Goal: Ask a question

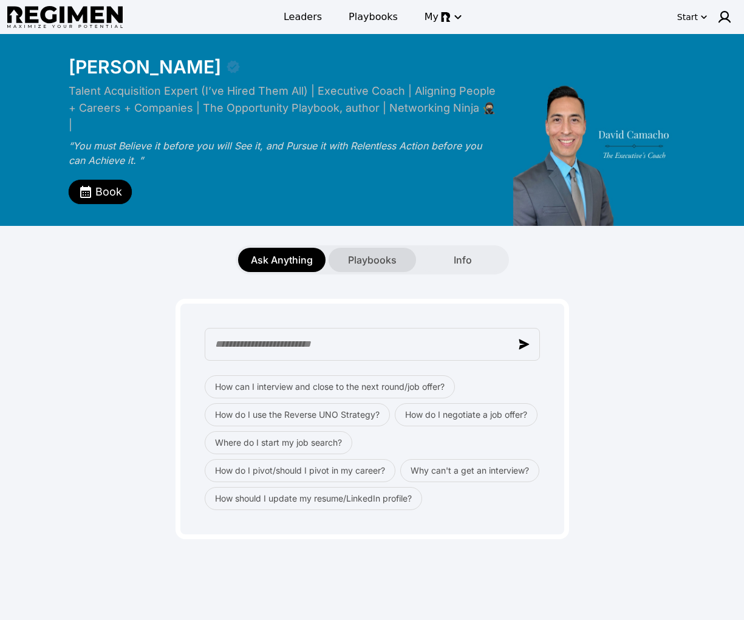
click at [362, 253] on span "Playbooks" at bounding box center [372, 260] width 49 height 15
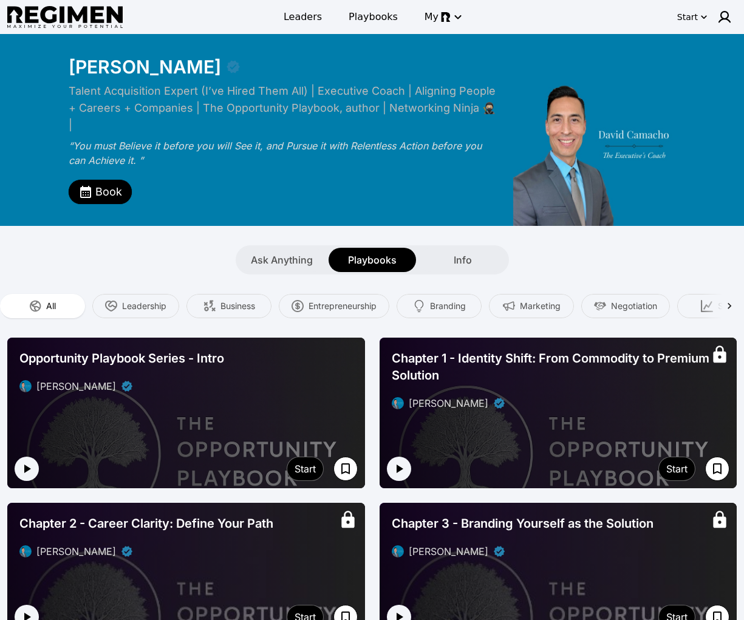
click at [527, 246] on div "Ask Anything Playbooks Info" at bounding box center [372, 259] width 744 height 29
click at [485, 248] on div "Info" at bounding box center [462, 260] width 87 height 24
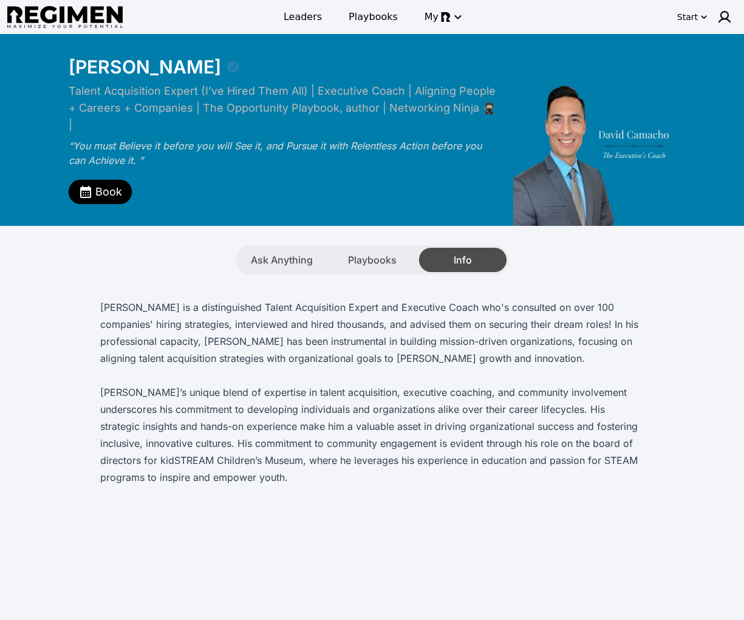
click at [419, 248] on div "Info" at bounding box center [462, 260] width 87 height 24
click at [395, 250] on div "Playbooks" at bounding box center [371, 260] width 87 height 24
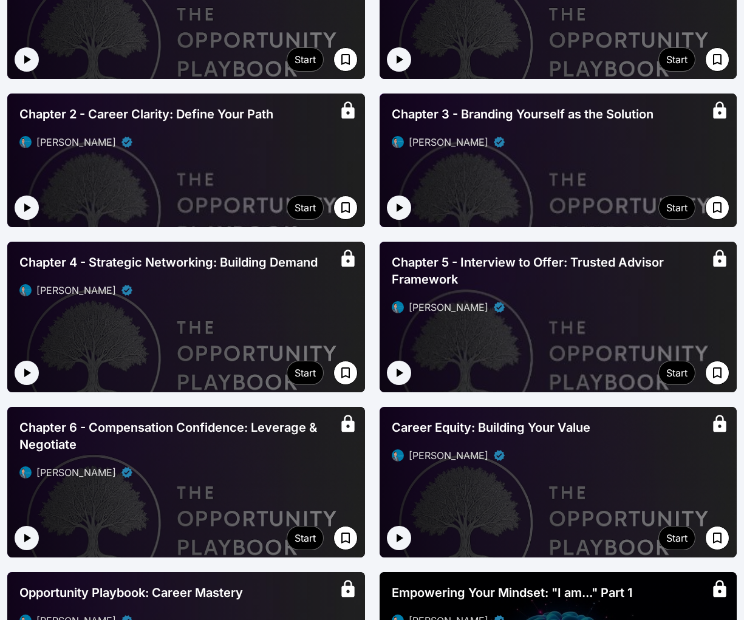
scroll to position [410, 0]
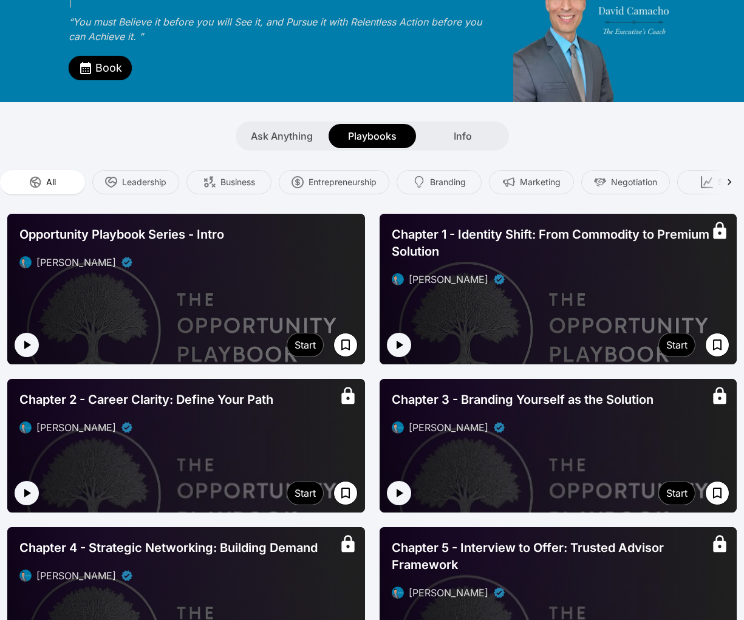
scroll to position [125, 0]
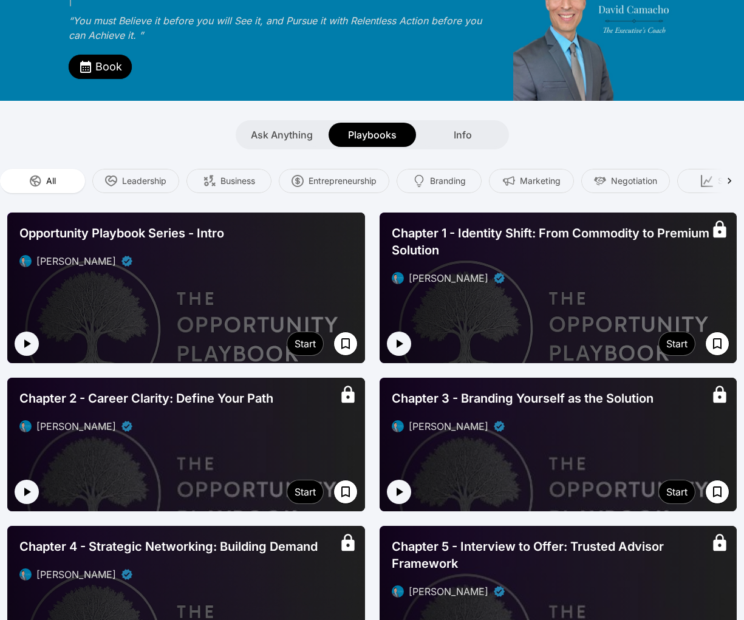
click at [168, 274] on div at bounding box center [186, 287] width 358 height 151
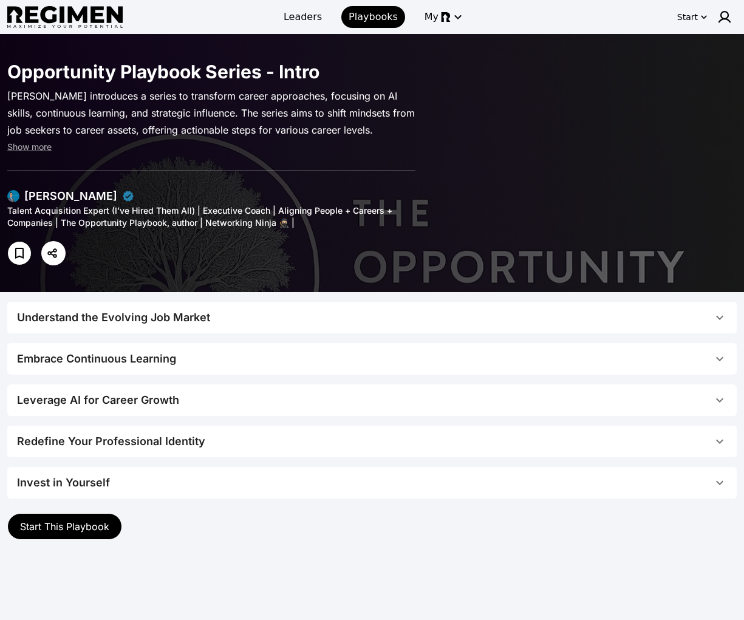
click at [720, 317] on icon "button" at bounding box center [719, 318] width 7 height 4
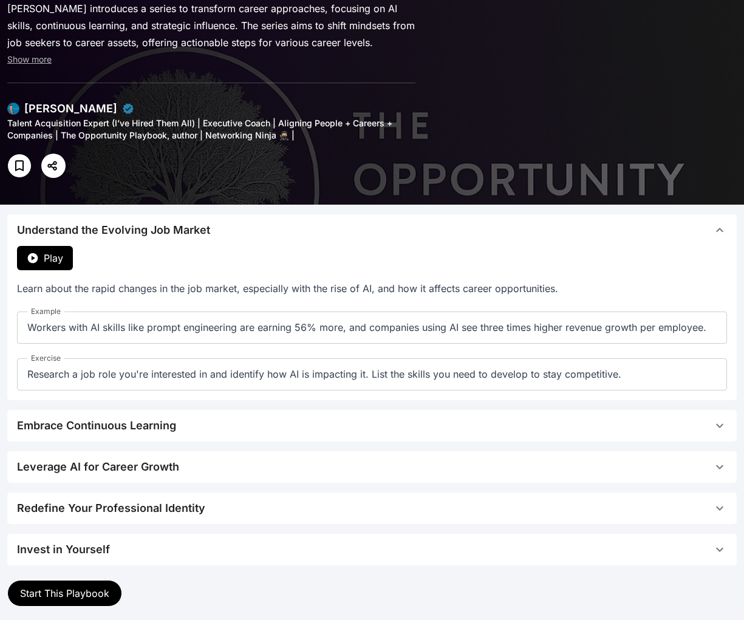
scroll to position [89, 0]
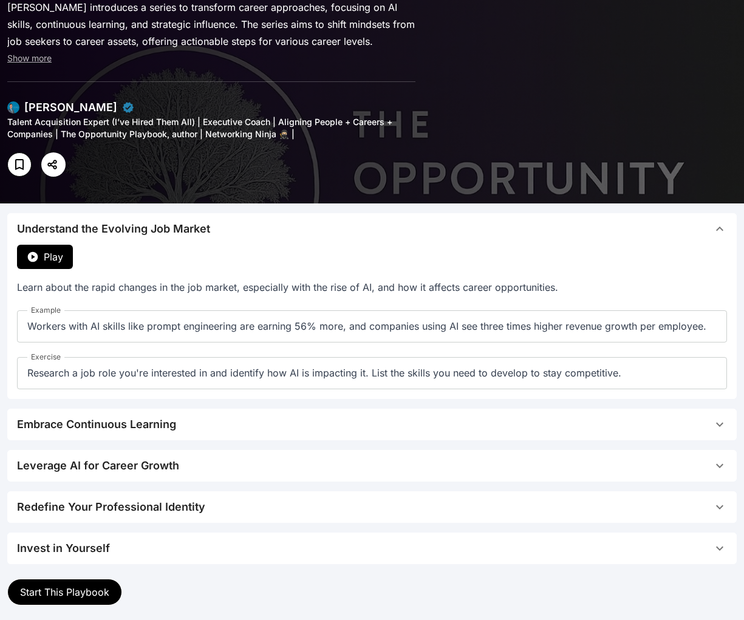
click at [720, 231] on icon "button" at bounding box center [719, 229] width 15 height 15
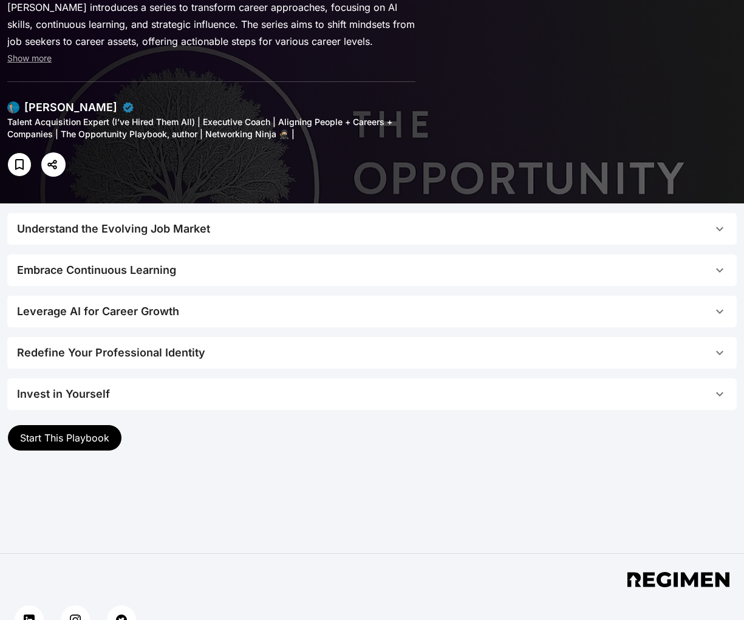
click at [709, 260] on button "Embrace Continuous Learning" at bounding box center [371, 270] width 729 height 32
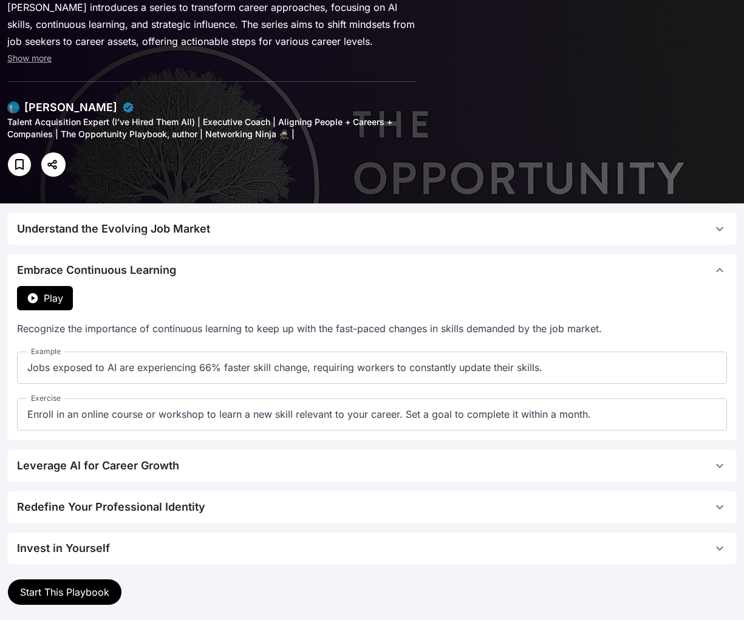
scroll to position [221, 0]
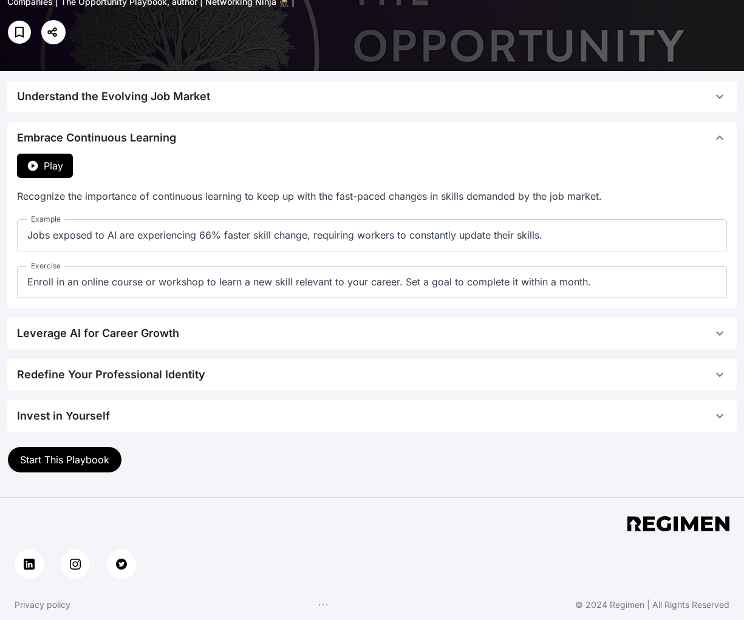
click at [699, 332] on span "Leverage AI for Career Growth" at bounding box center [364, 333] width 695 height 17
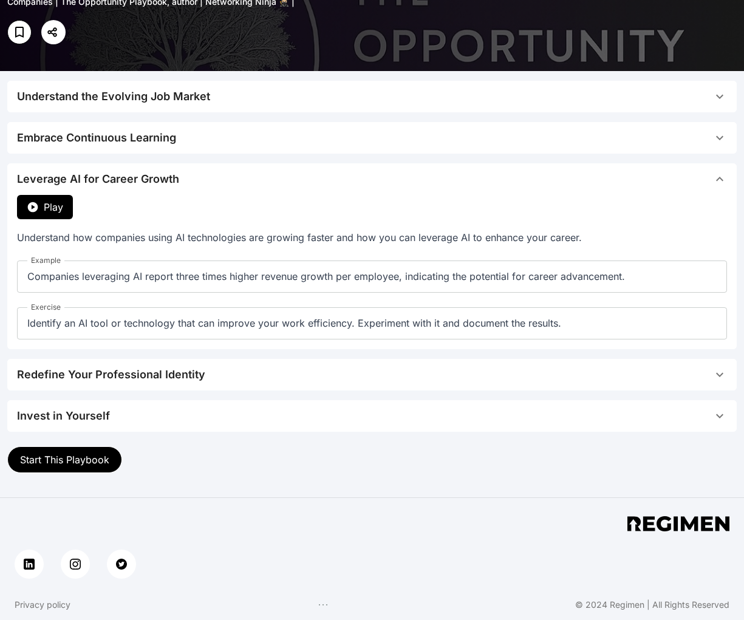
click at [722, 369] on icon "button" at bounding box center [719, 374] width 15 height 15
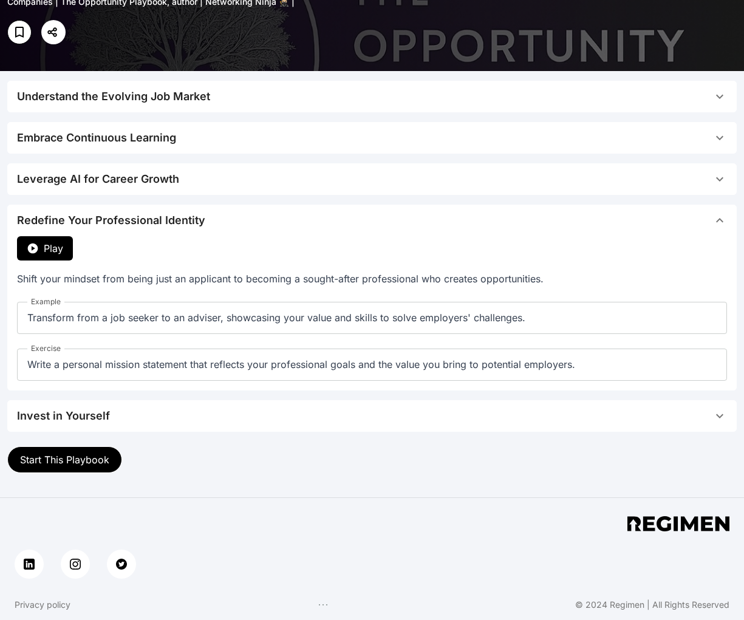
click at [716, 410] on icon "button" at bounding box center [719, 415] width 15 height 15
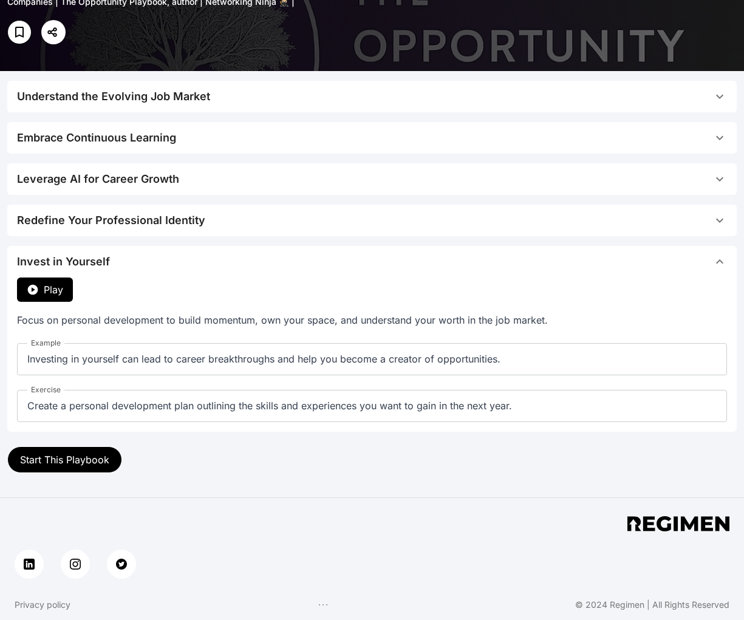
click at [722, 269] on button "Invest in Yourself" at bounding box center [371, 262] width 729 height 32
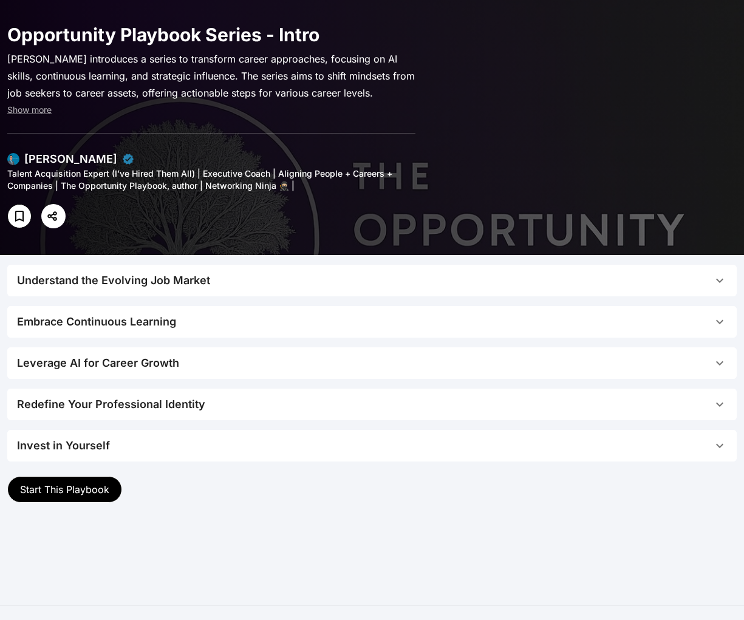
scroll to position [0, 0]
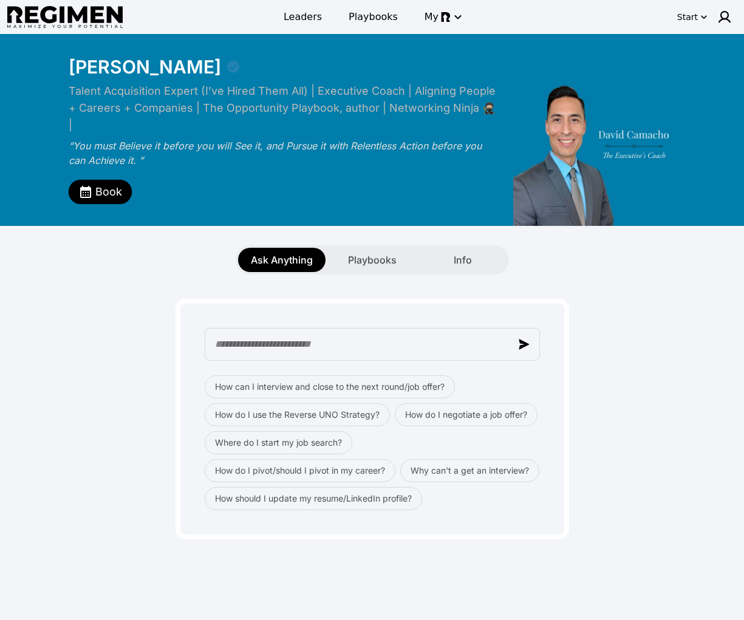
click at [121, 303] on div "How can I interview and close to the next round/job offer? How do I use the Rev…" at bounding box center [371, 406] width 729 height 265
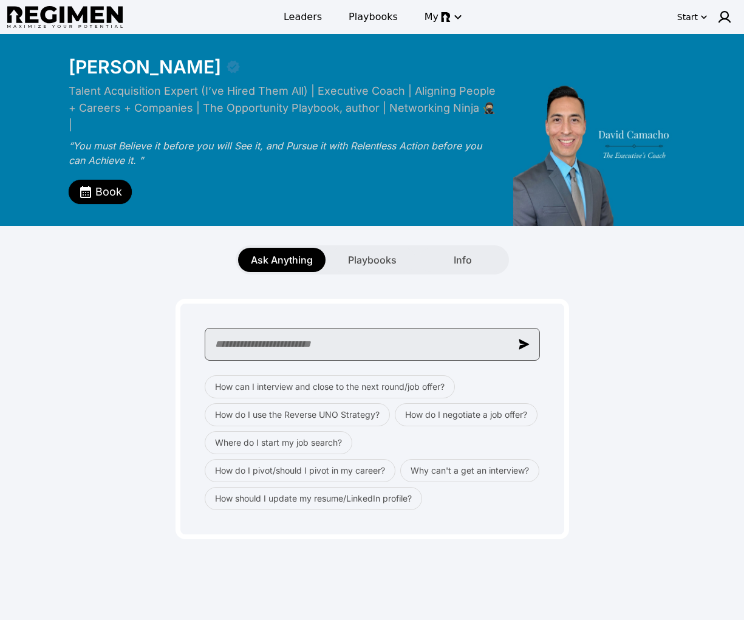
click at [378, 330] on input "text" at bounding box center [372, 344] width 335 height 33
type input "**********"
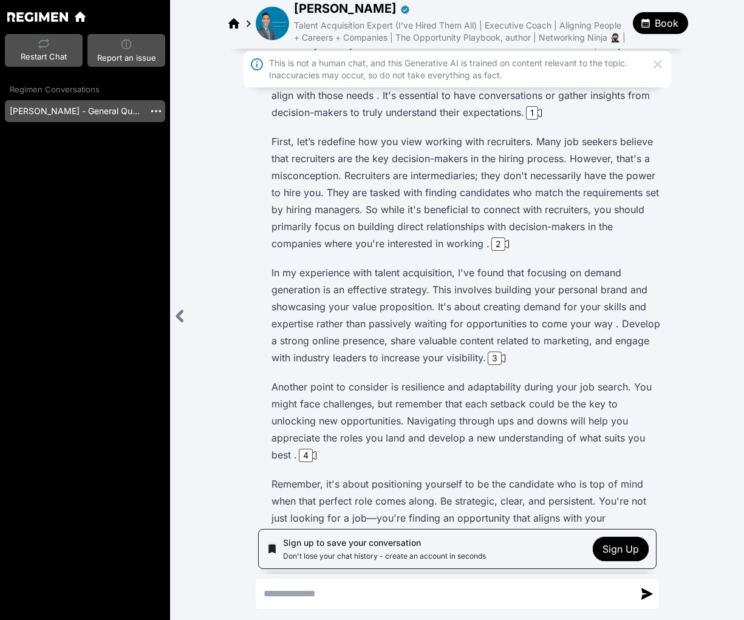
scroll to position [181, 0]
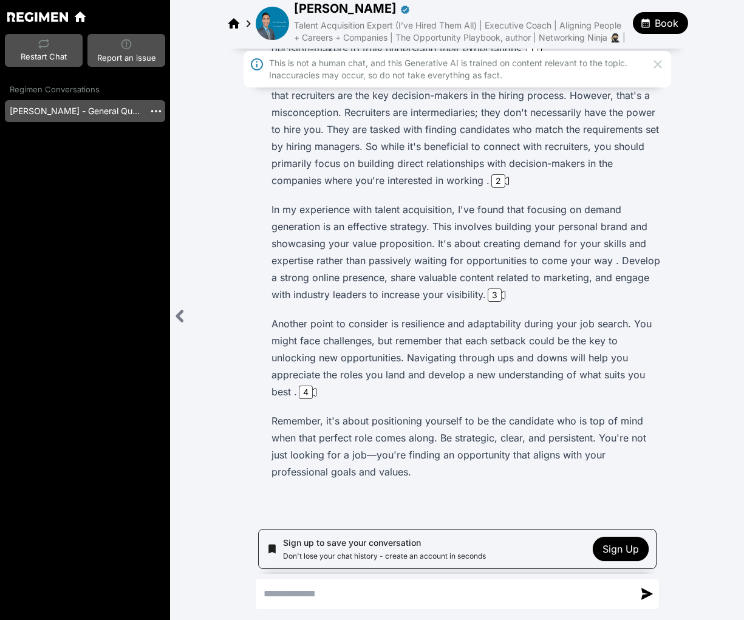
click at [330, 594] on textarea "Send a message" at bounding box center [445, 593] width 378 height 29
type textarea "**********"
click at [656, 66] on icon at bounding box center [657, 64] width 15 height 15
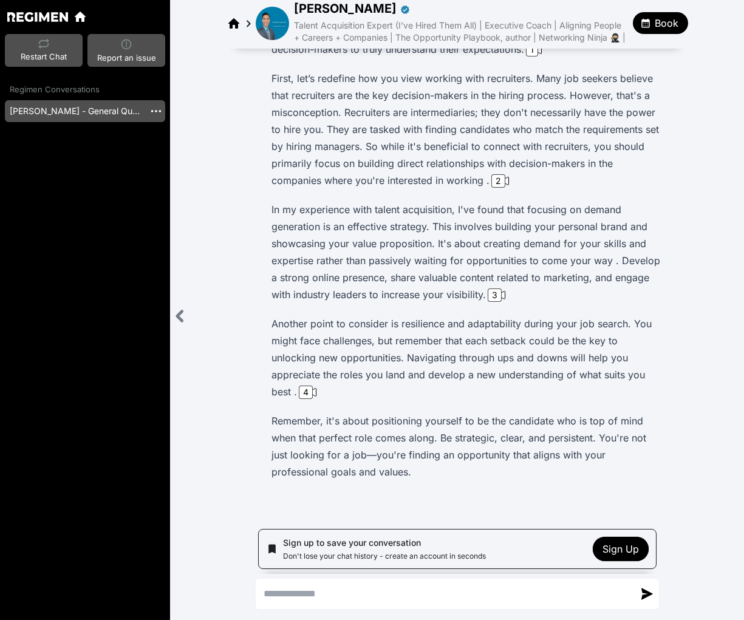
scroll to position [138, 0]
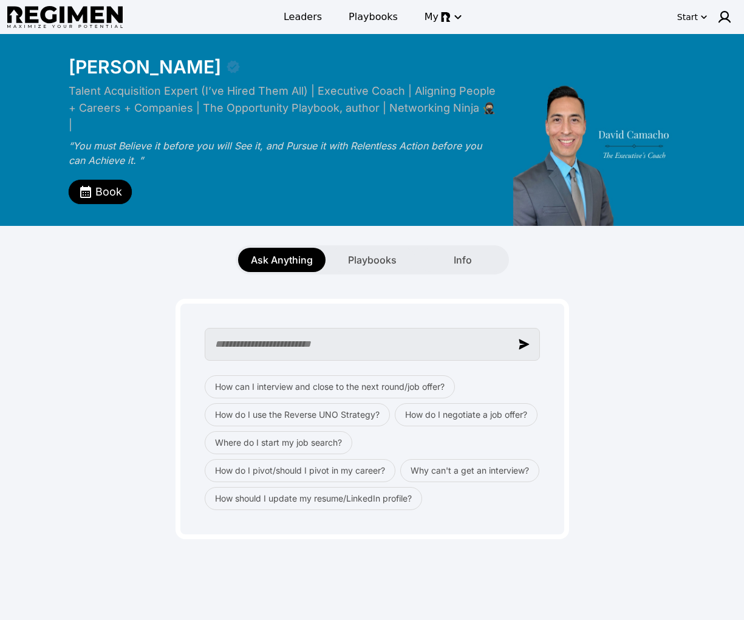
click at [300, 328] on input "text" at bounding box center [372, 344] width 335 height 33
type input "**********"
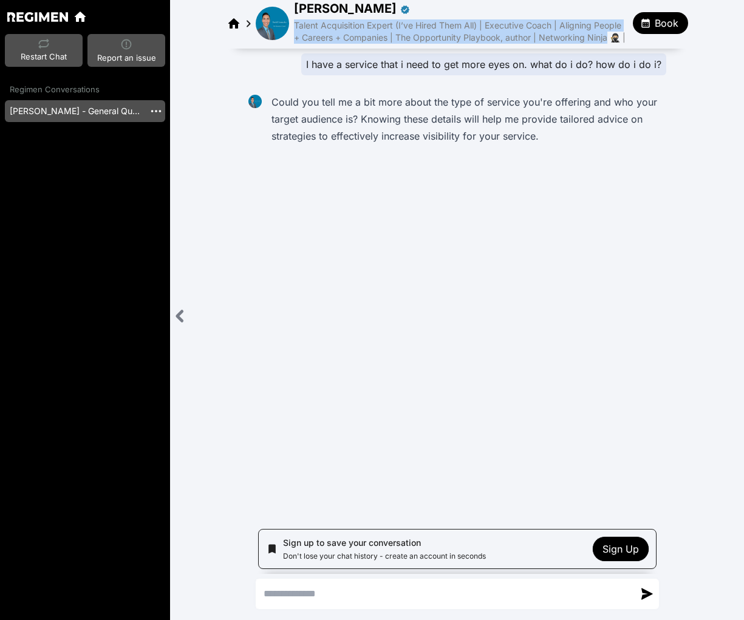
drag, startPoint x: 293, startPoint y: 24, endPoint x: 609, endPoint y: 40, distance: 316.7
click at [609, 40] on span "Talent Acquisition Expert (I’ve Hired Them All) | Executive Coach | Aligning Pe…" at bounding box center [459, 31] width 331 height 22
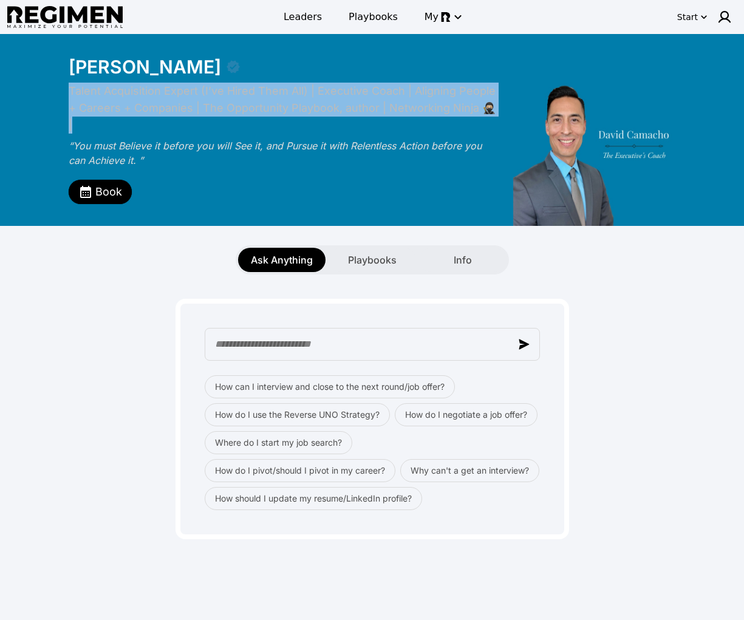
drag, startPoint x: 69, startPoint y: 88, endPoint x: 504, endPoint y: 102, distance: 436.0
click at [504, 102] on div "Talent Acquisition Expert (I’ve Hired Them All) | Executive Coach | Aligning Pe…" at bounding box center [372, 143] width 607 height 121
copy div "Talent Acquisition Expert (I’ve Hired Them All) | Executive Coach | Aligning Pe…"
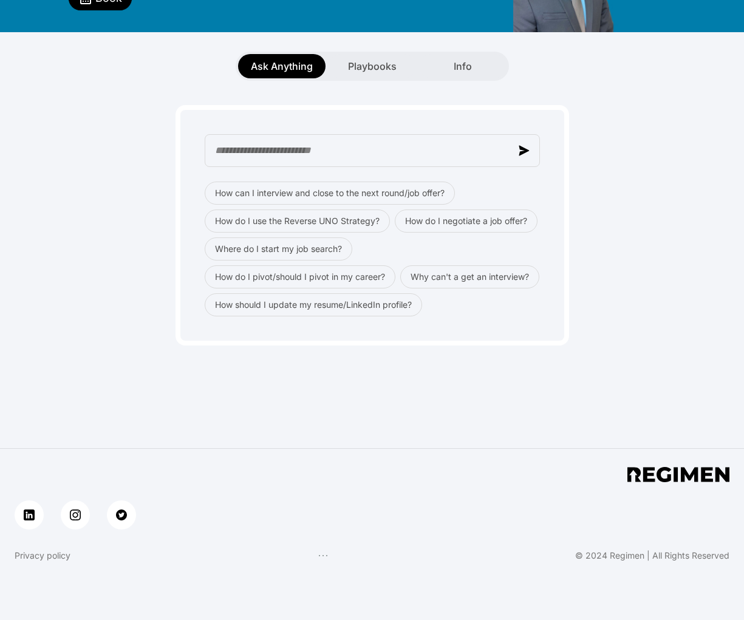
scroll to position [221, 0]
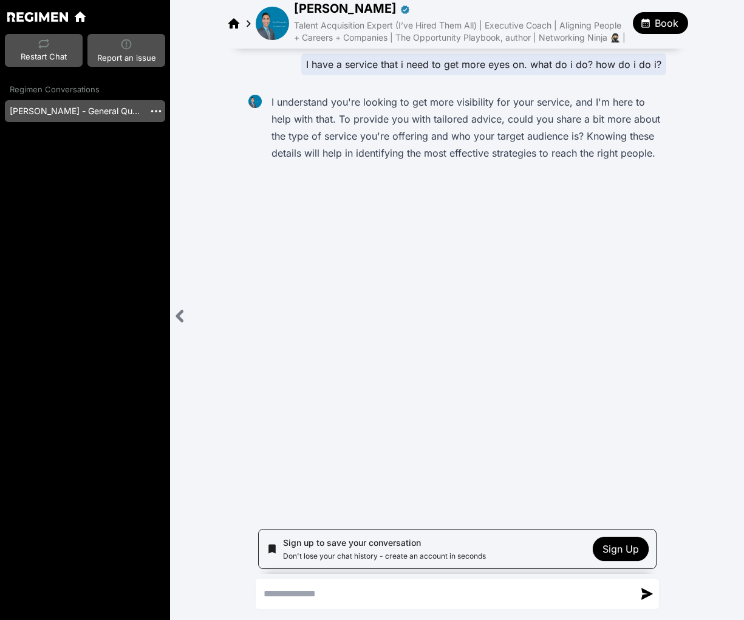
paste textarea "**********"
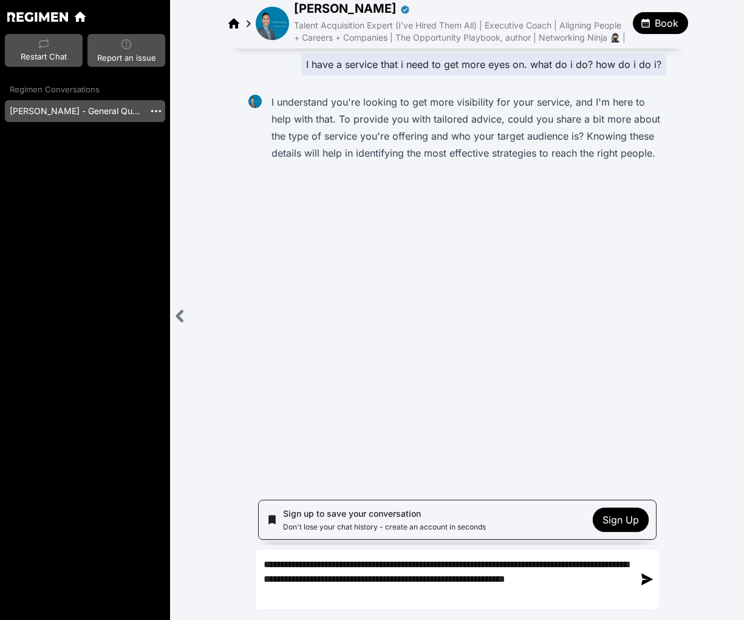
type textarea "**********"
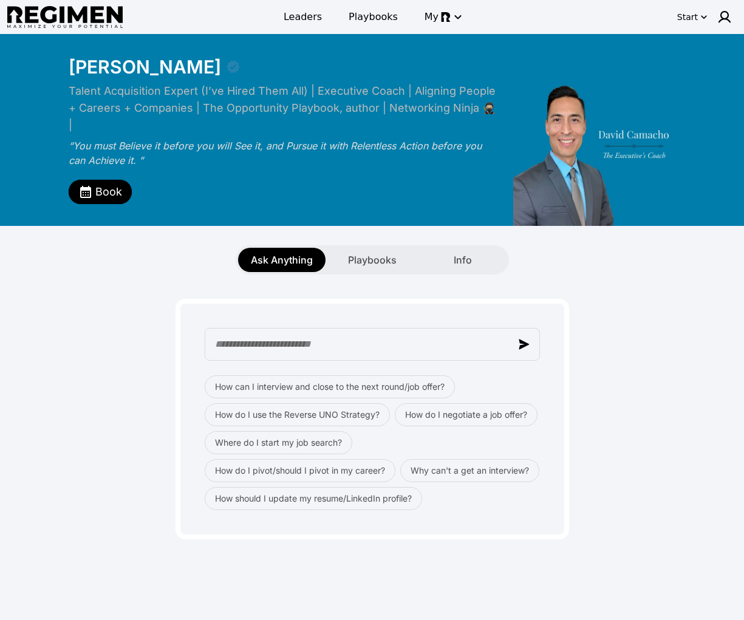
click at [636, 445] on div "How can I interview and close to the next round/job offer? How do I use the Rev…" at bounding box center [371, 406] width 729 height 265
click at [344, 251] on div "Playbooks" at bounding box center [371, 260] width 87 height 24
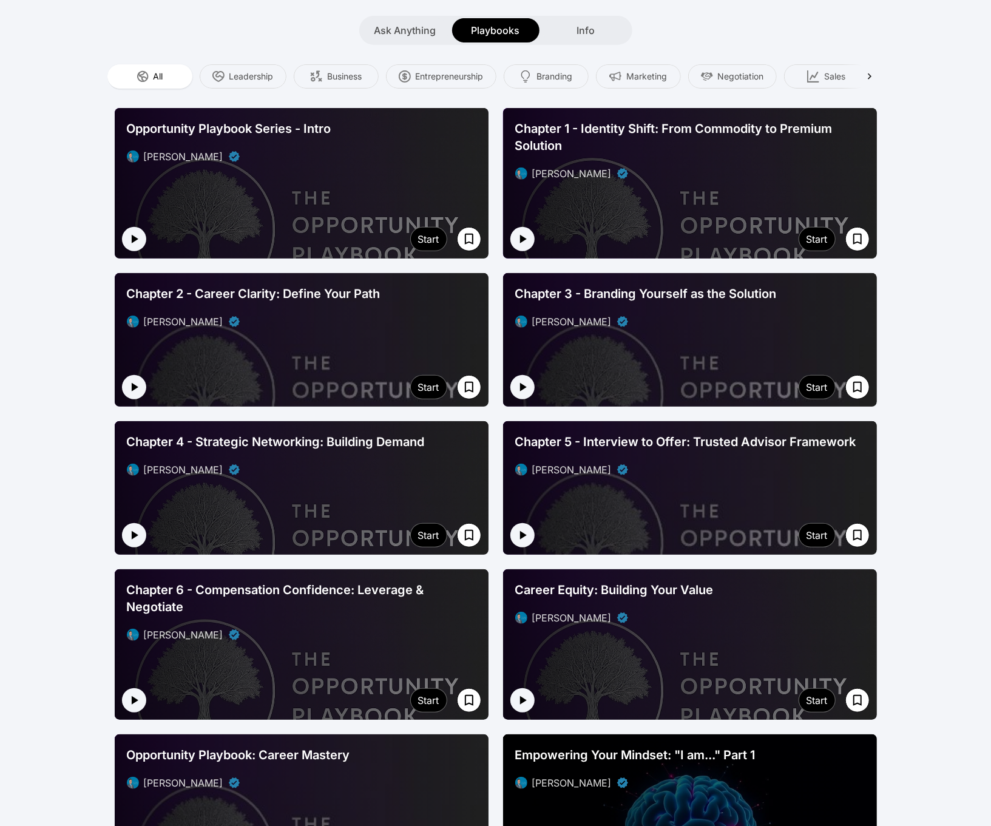
scroll to position [234, 0]
